Goal: Information Seeking & Learning: Check status

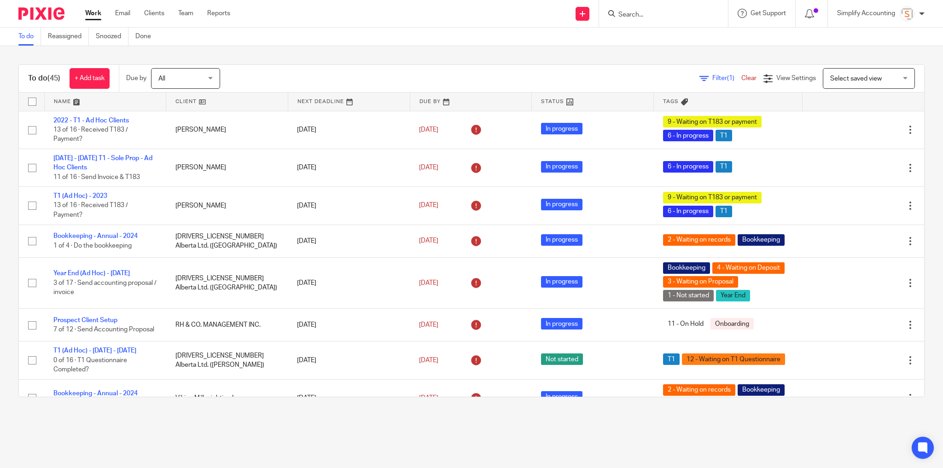
click at [639, 13] on input "Search" at bounding box center [658, 15] width 83 height 8
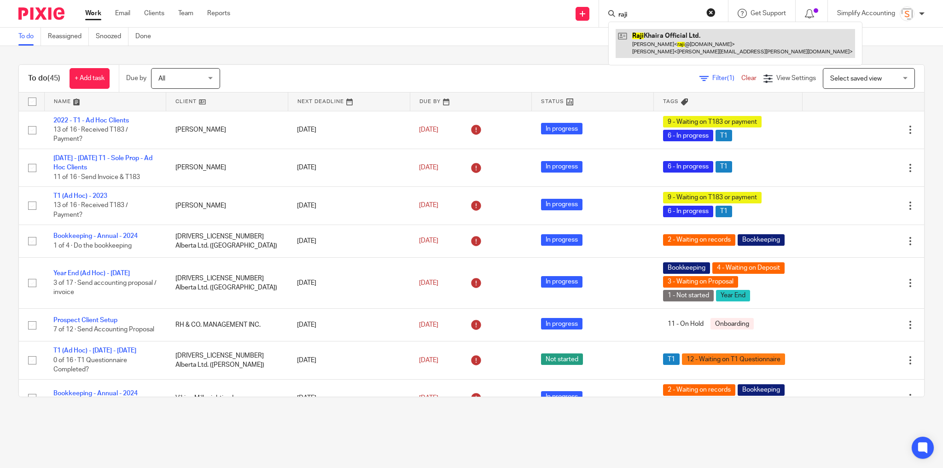
type input "raji"
click at [652, 39] on link at bounding box center [734, 43] width 239 height 29
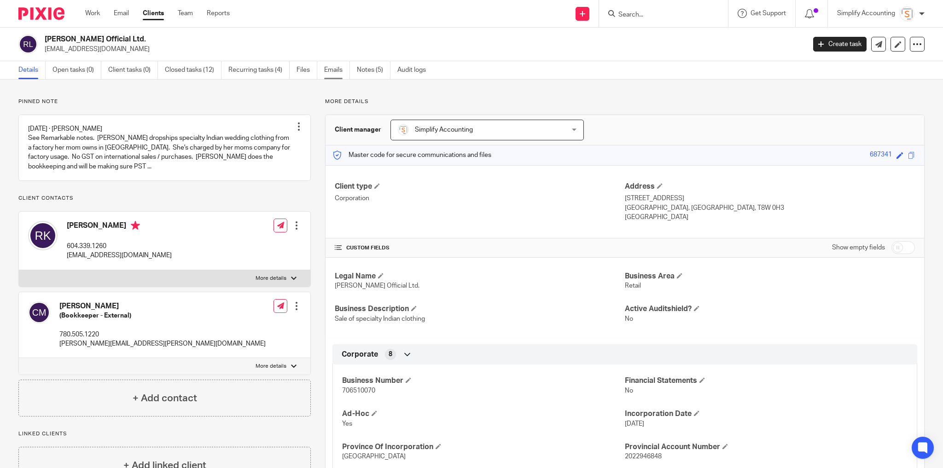
click at [329, 70] on link "Emails" at bounding box center [337, 70] width 26 height 18
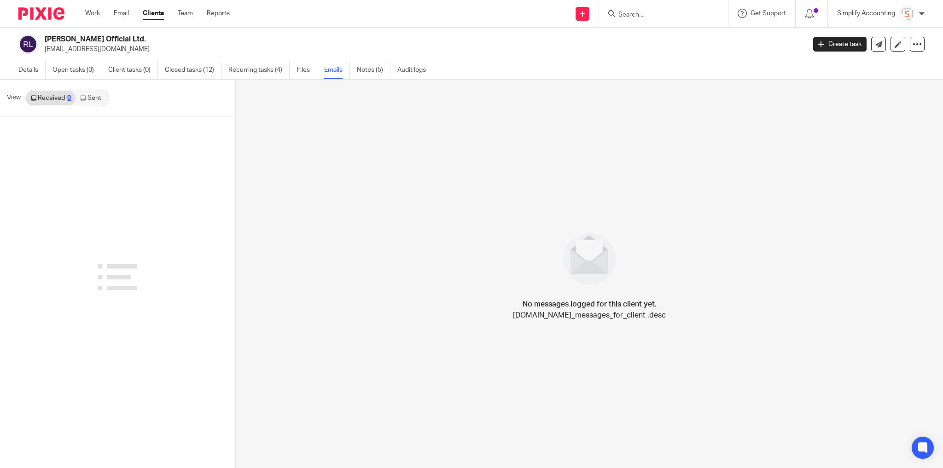
click at [103, 98] on link "Sent" at bounding box center [91, 98] width 32 height 15
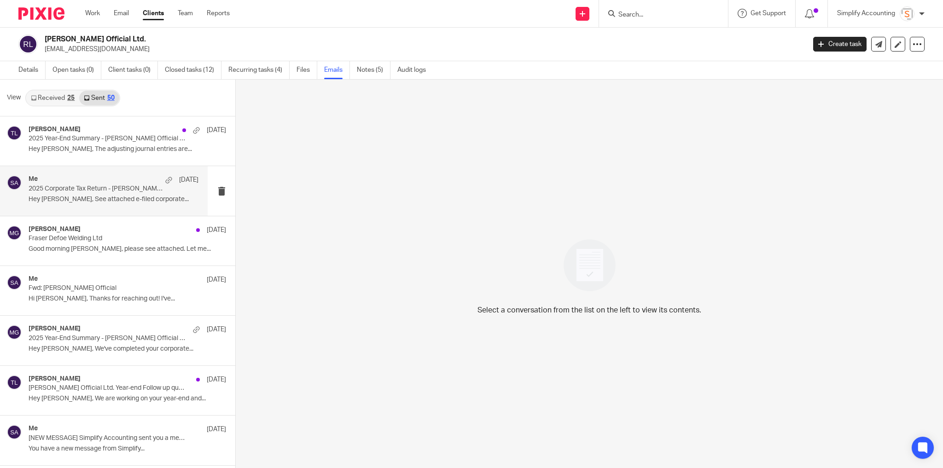
click at [124, 186] on p "2025 Corporate Tax Return - [PERSON_NAME] Official Ltd." at bounding box center [97, 189] width 136 height 8
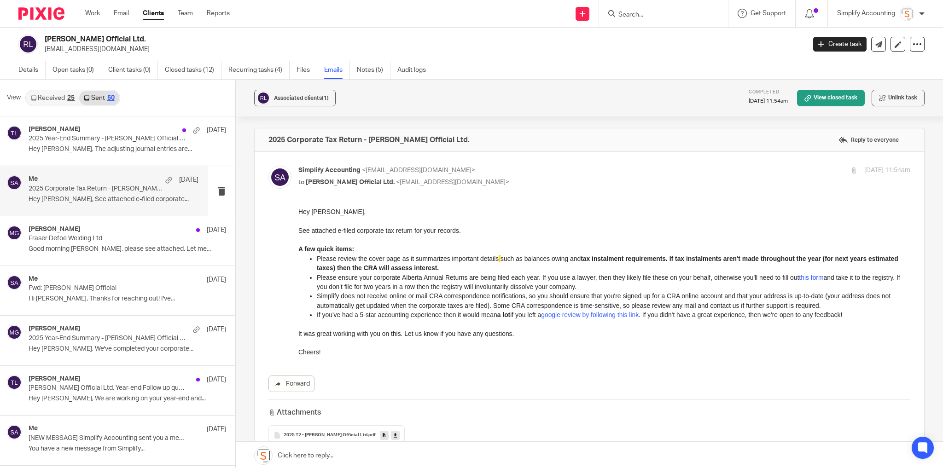
scroll to position [116, 0]
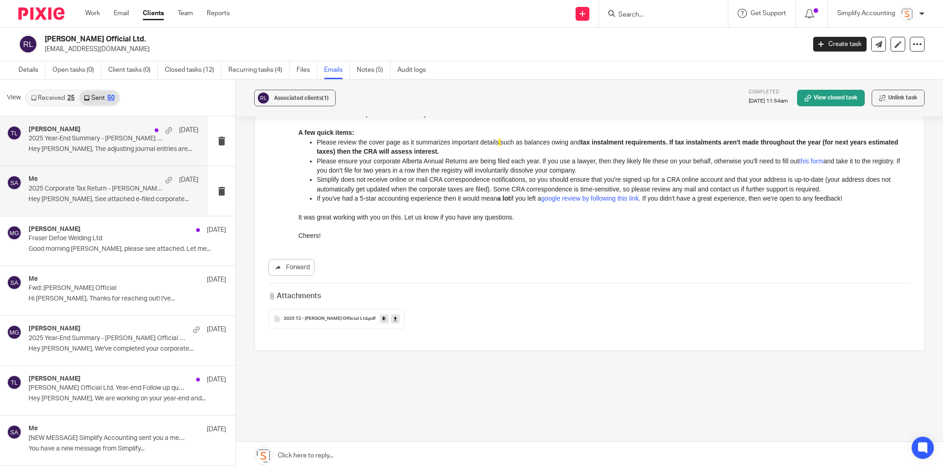
click at [134, 156] on div "[PERSON_NAME] [DATE] Year-End Summary - [PERSON_NAME] Official Ltd. Hey [PERSON…" at bounding box center [104, 140] width 208 height 49
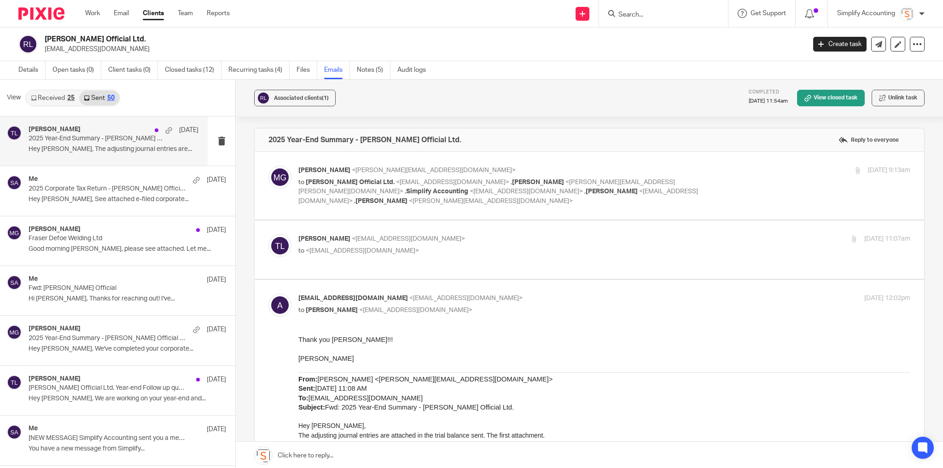
scroll to position [0, 0]
click at [538, 246] on p "to <[EMAIL_ADDRESS][DOMAIN_NAME]>" at bounding box center [502, 251] width 408 height 10
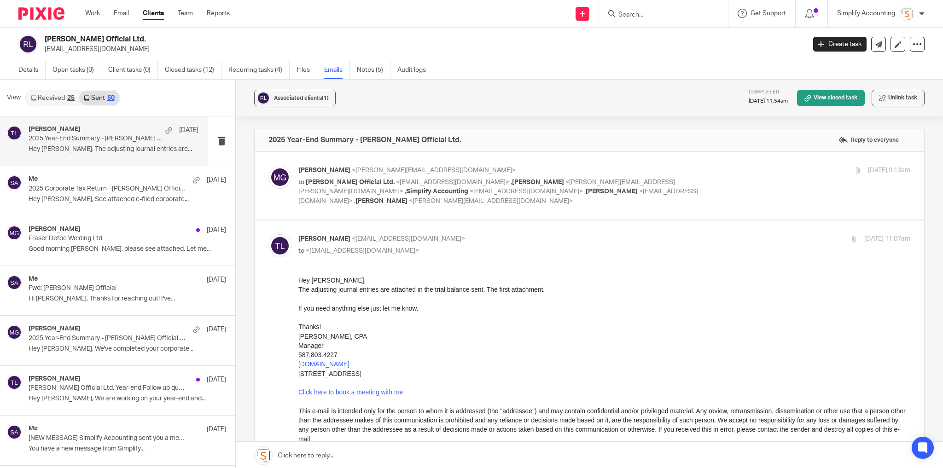
click at [538, 246] on p "to <[EMAIL_ADDRESS][DOMAIN_NAME]>" at bounding box center [502, 251] width 408 height 10
checkbox input "false"
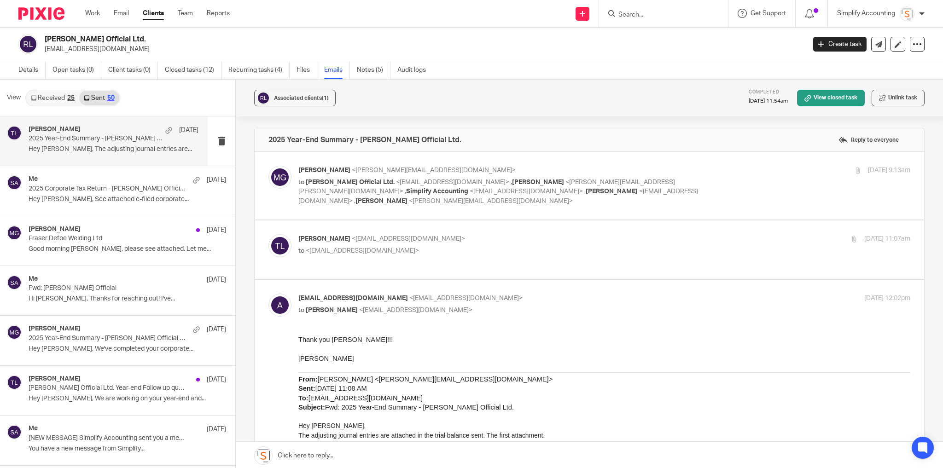
click at [712, 173] on div "[DATE] 9:13am" at bounding box center [808, 171] width 204 height 10
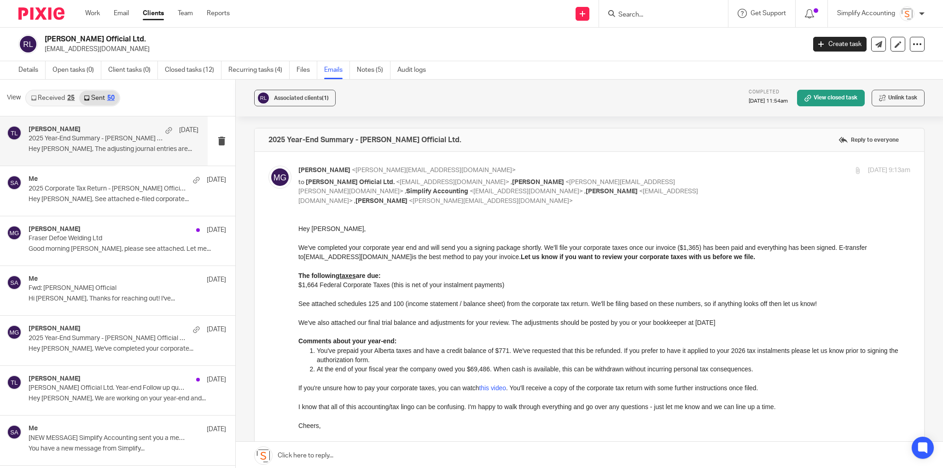
click at [712, 173] on div "[DATE] 9:13am" at bounding box center [808, 171] width 204 height 10
checkbox input "false"
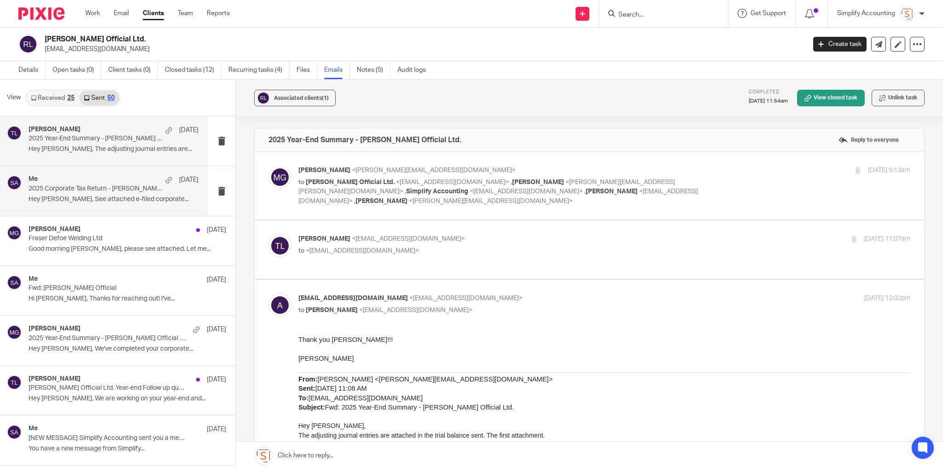
click at [123, 188] on p "2025 Corporate Tax Return - [PERSON_NAME] Official Ltd." at bounding box center [97, 189] width 136 height 8
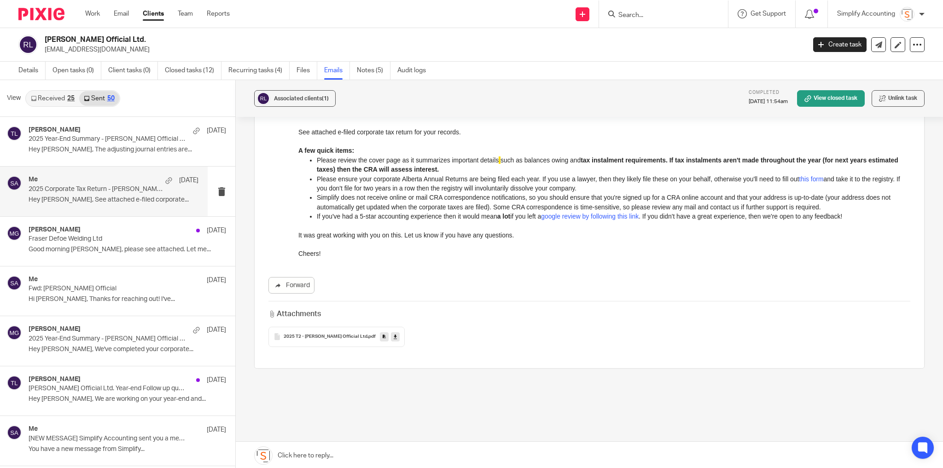
scroll to position [98, 0]
